Goal: Task Accomplishment & Management: Complete application form

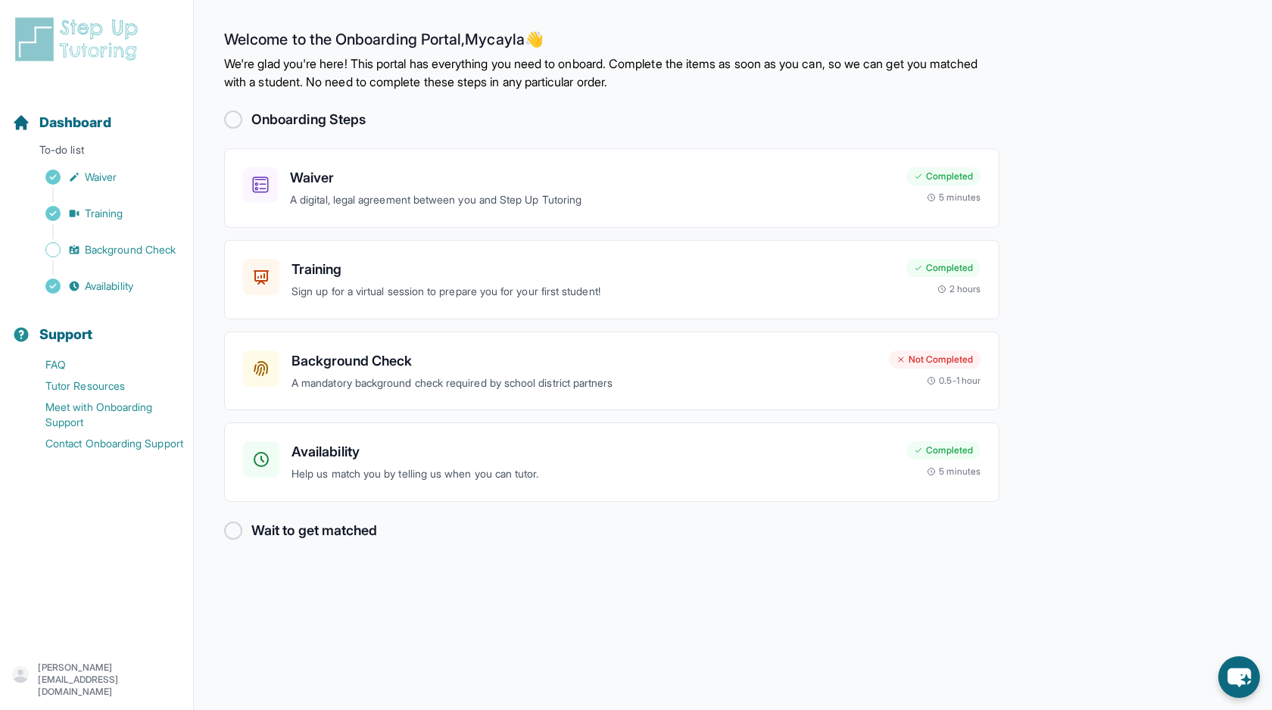
click at [582, 355] on h3 "Background Check" at bounding box center [584, 361] width 585 height 21
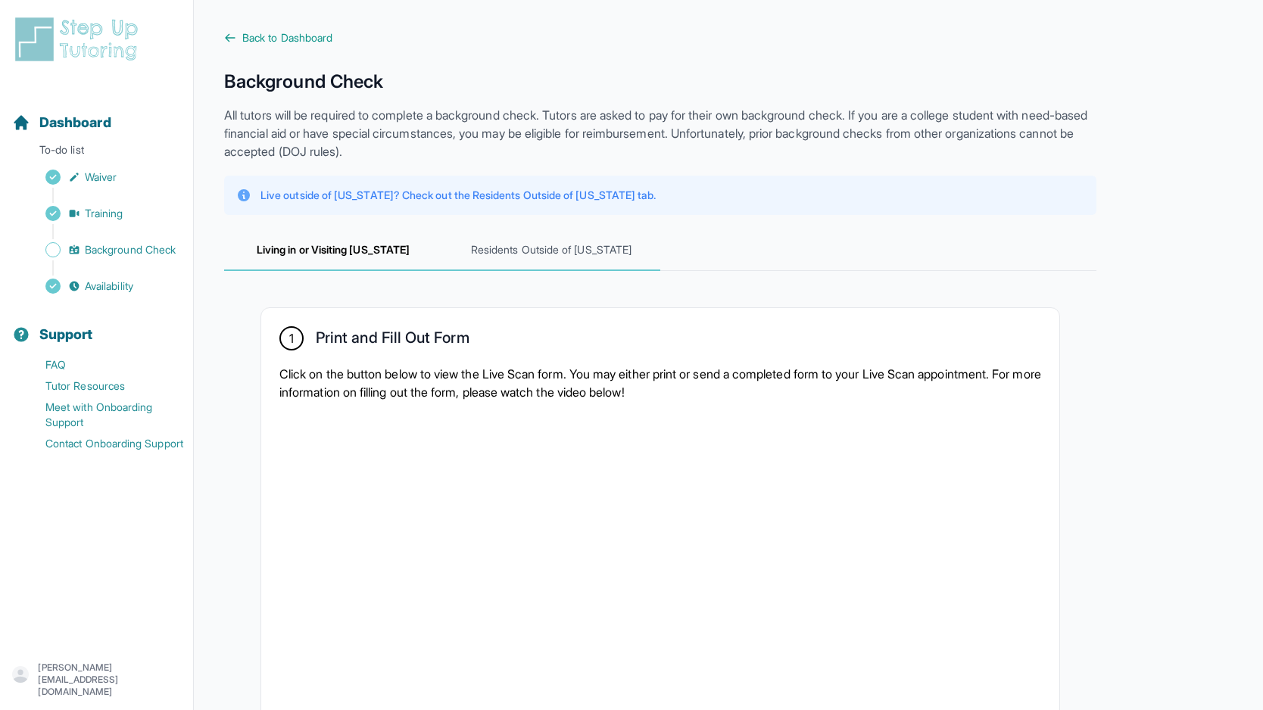
click at [516, 251] on span "Residents Outside of [US_STATE]" at bounding box center [551, 250] width 218 height 41
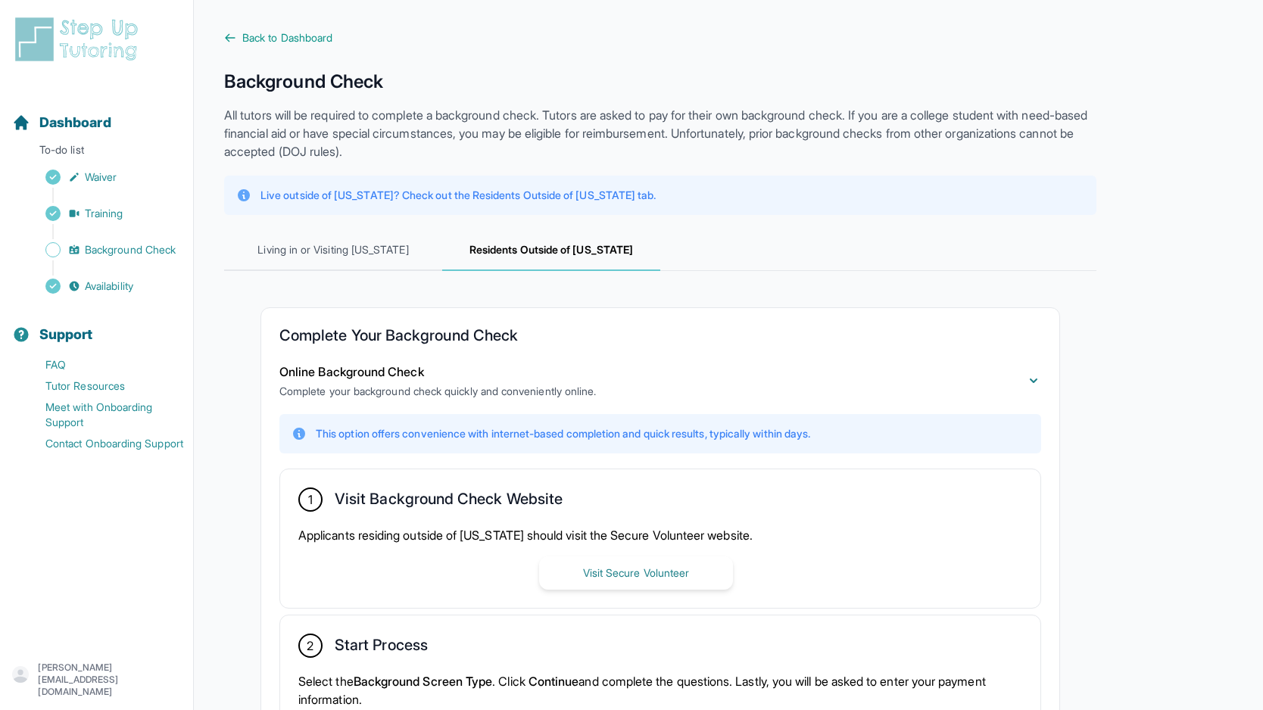
scroll to position [251, 0]
